Goal: Find specific page/section: Find specific page/section

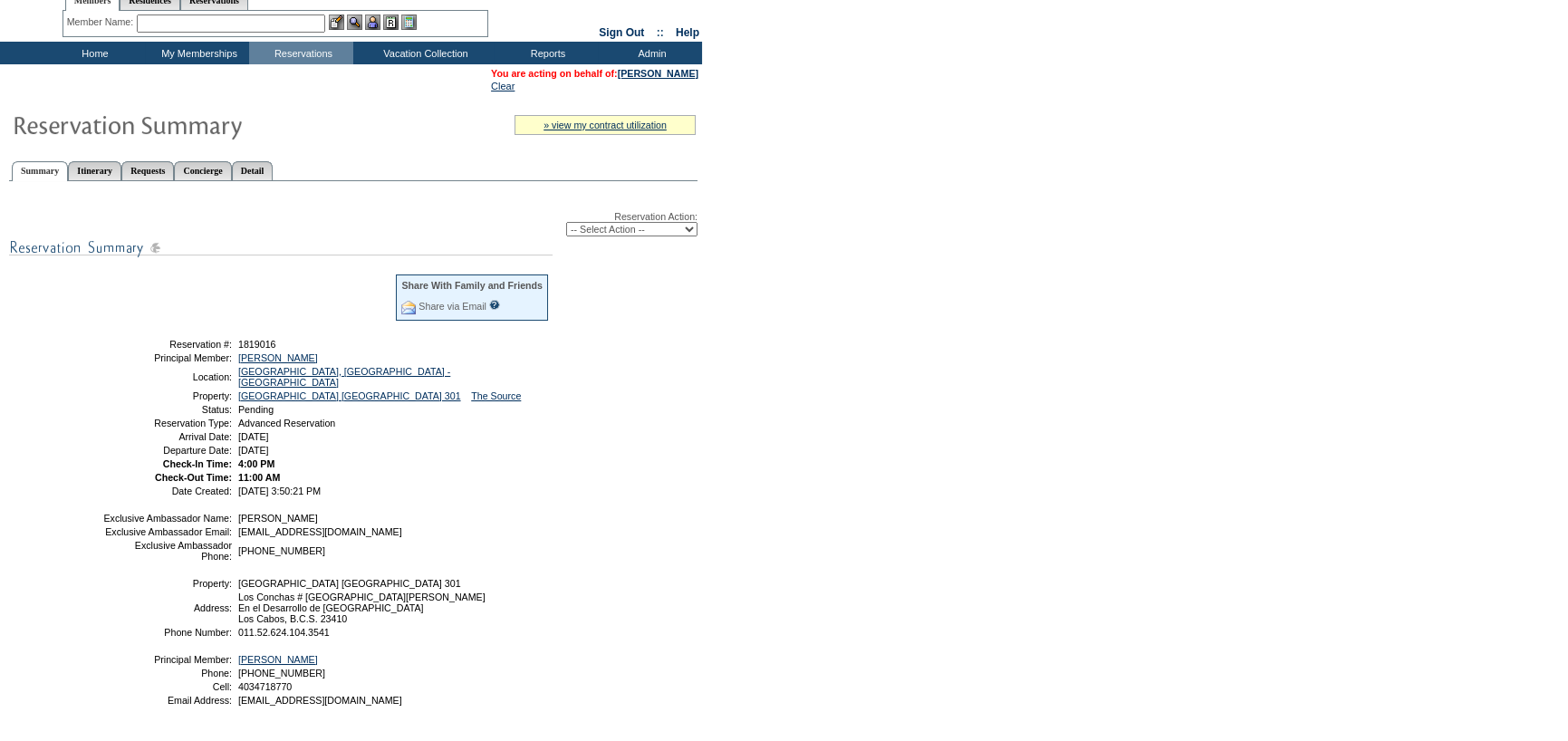
scroll to position [91, 0]
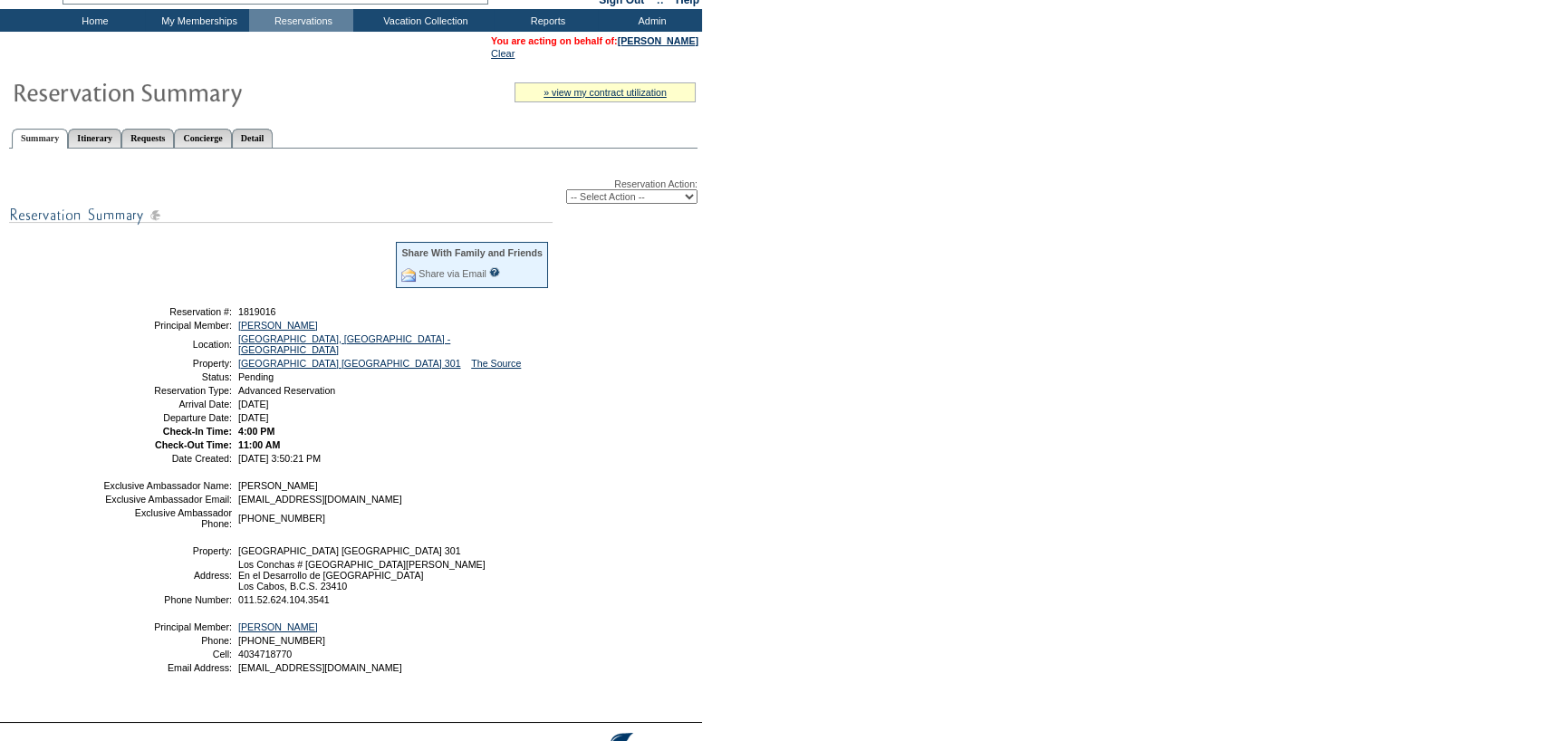
drag, startPoint x: 154, startPoint y: 306, endPoint x: 372, endPoint y: 448, distance: 260.2
click at [372, 448] on tbody "Share With Family and Friends Share via Email Share Reservation Information Ple…" at bounding box center [326, 351] width 447 height 223
copy tbody "Reservation #: 1819016 Principal Member: Rogers, Shannon Location: Los Cabos, M…"
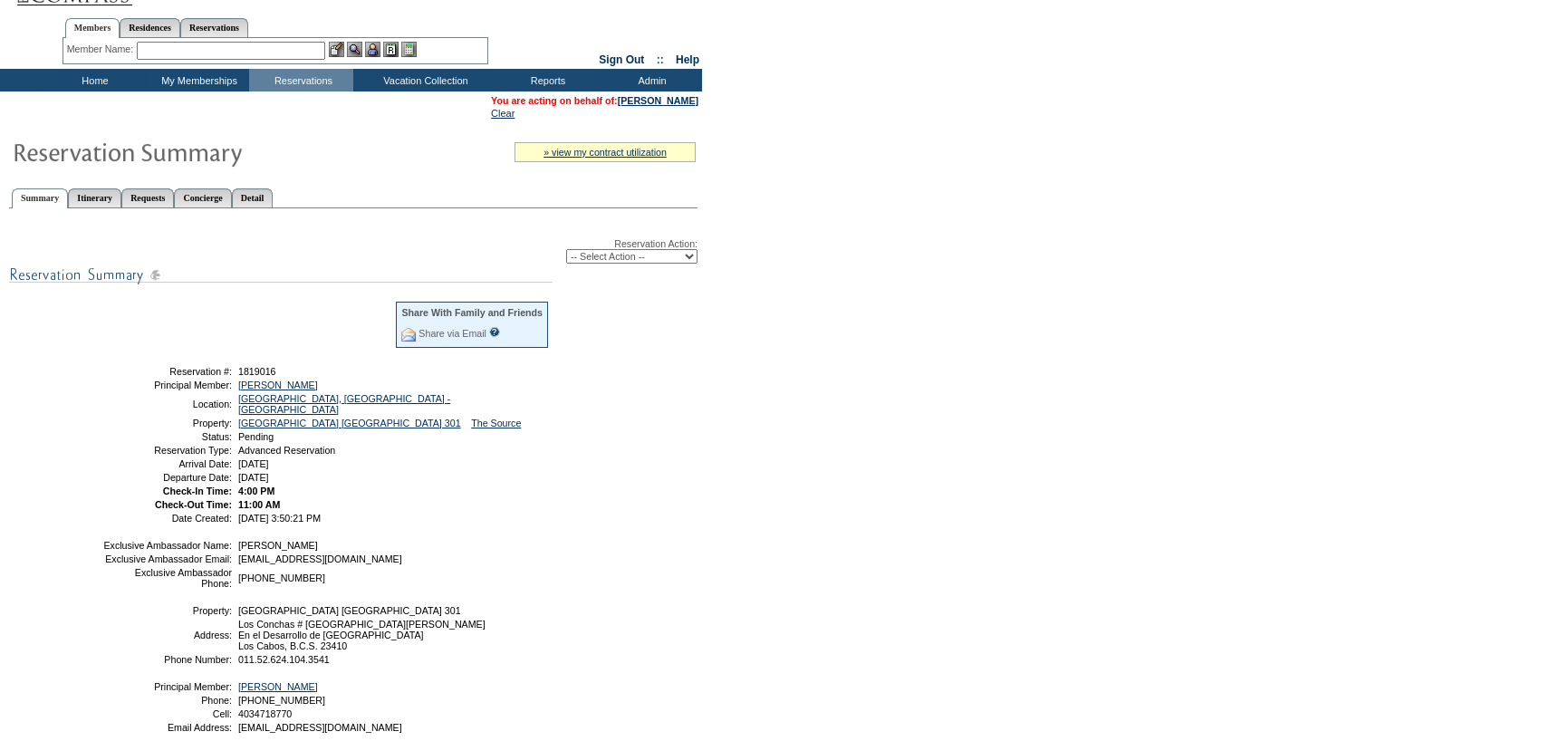
scroll to position [0, 0]
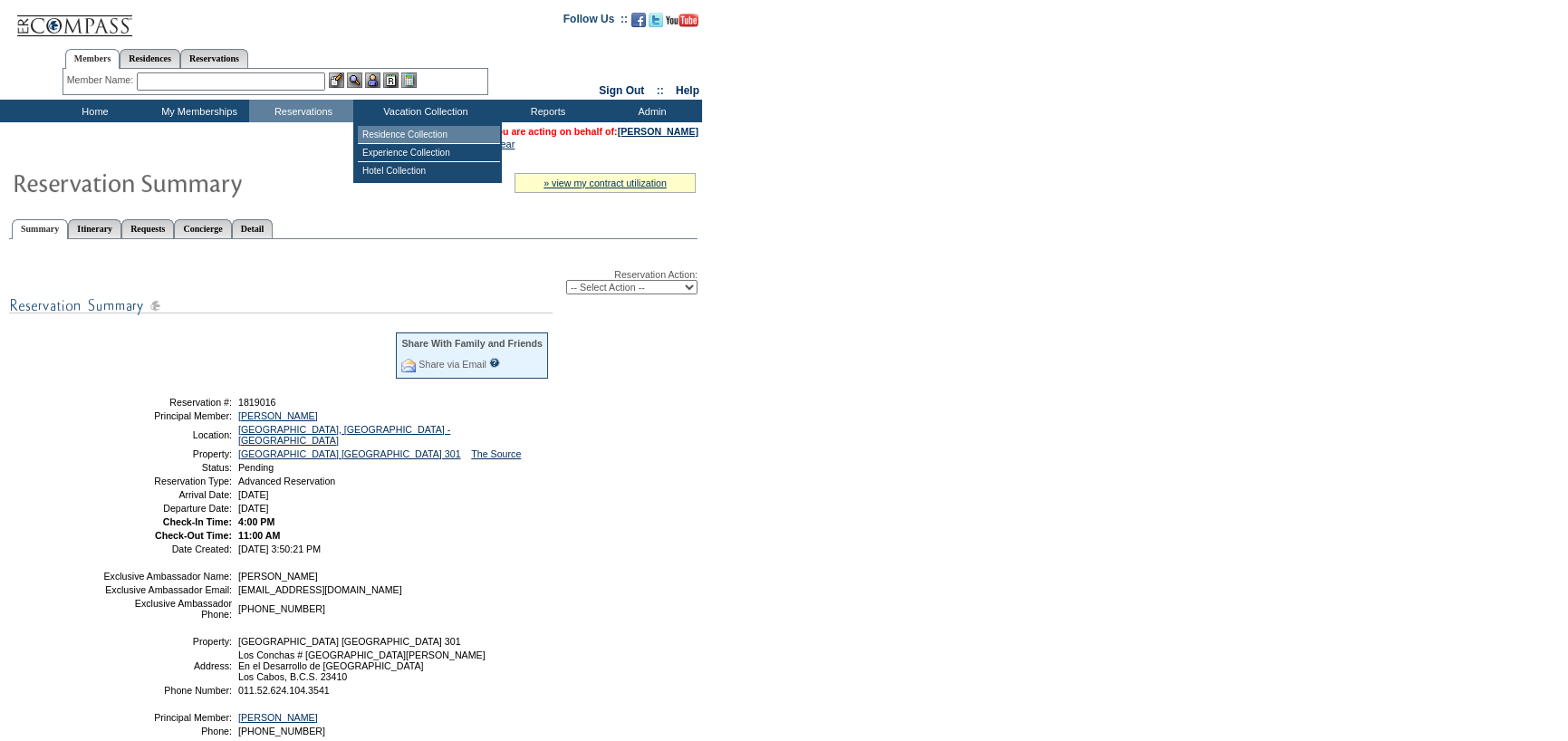
click at [391, 137] on td "Residence Collection" at bounding box center [429, 135] width 142 height 18
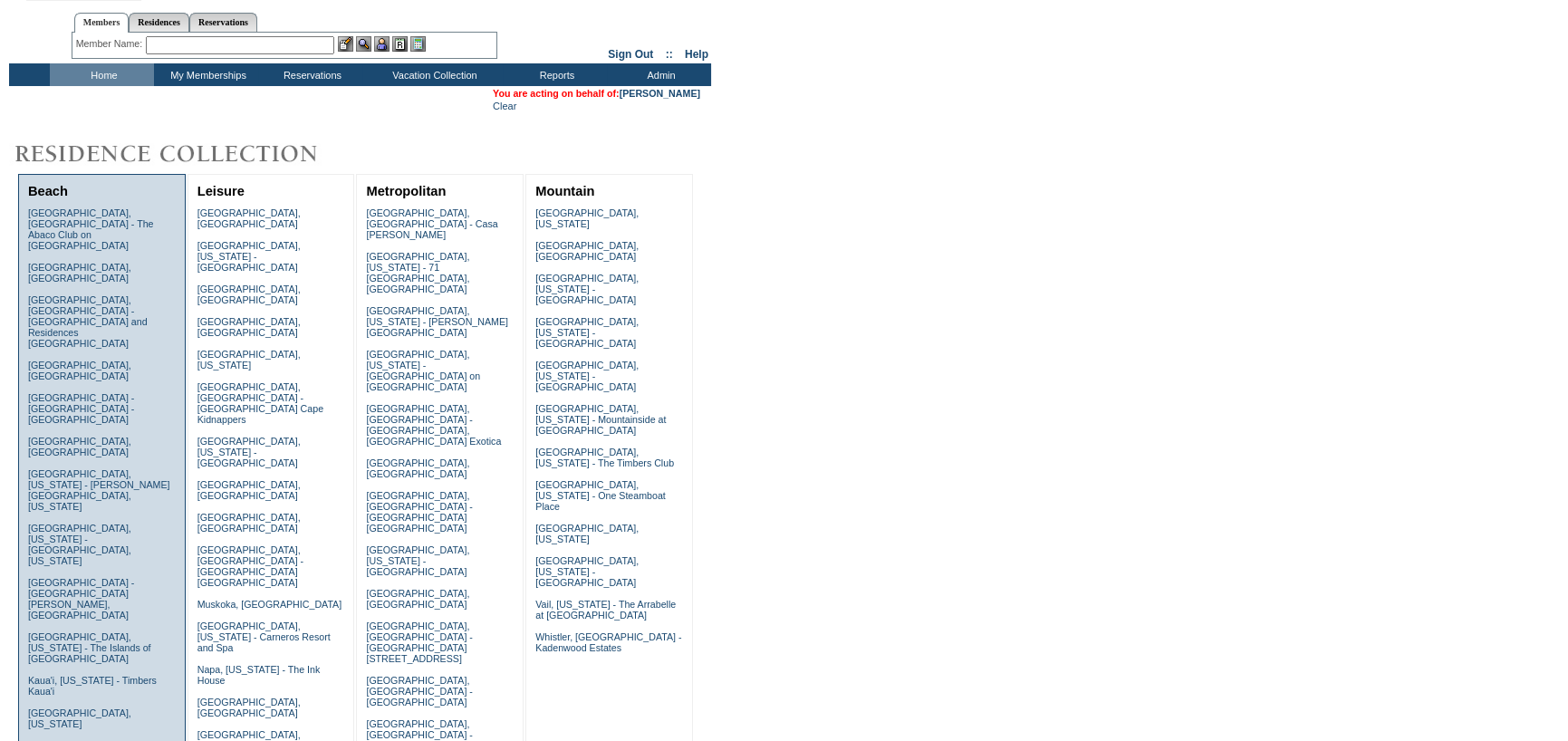
scroll to position [272, 0]
